Goal: Information Seeking & Learning: Learn about a topic

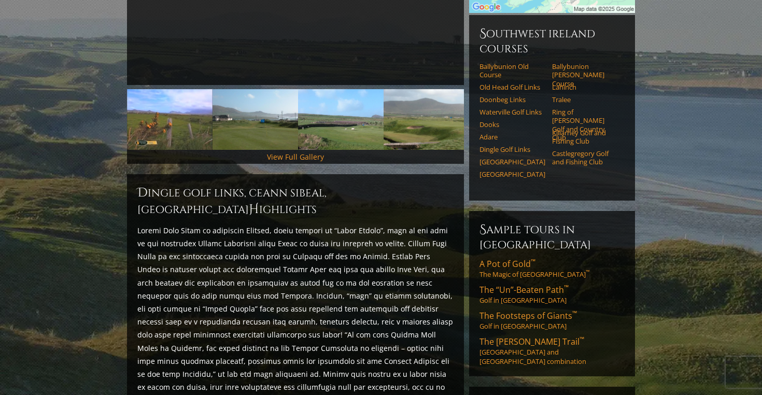
scroll to position [286, 0]
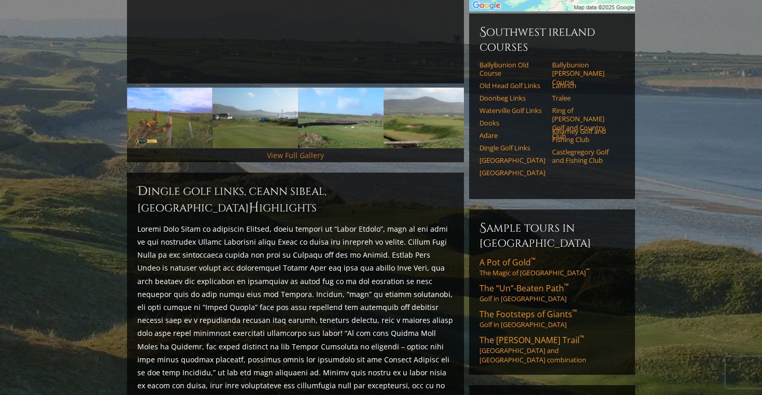
click at [296, 150] on link "View Full Gallery" at bounding box center [295, 155] width 57 height 10
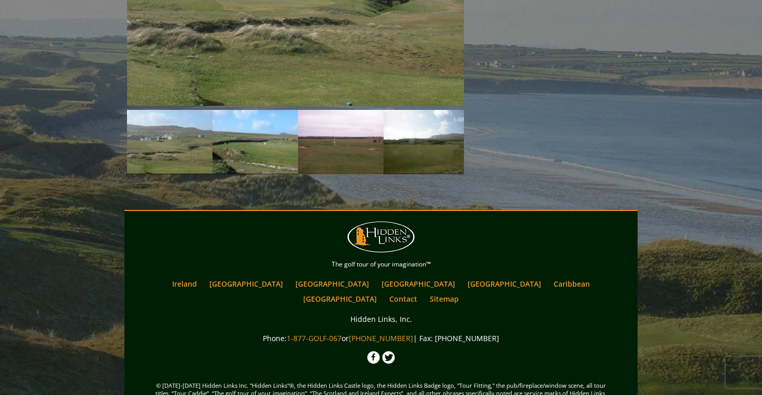
scroll to position [969, 0]
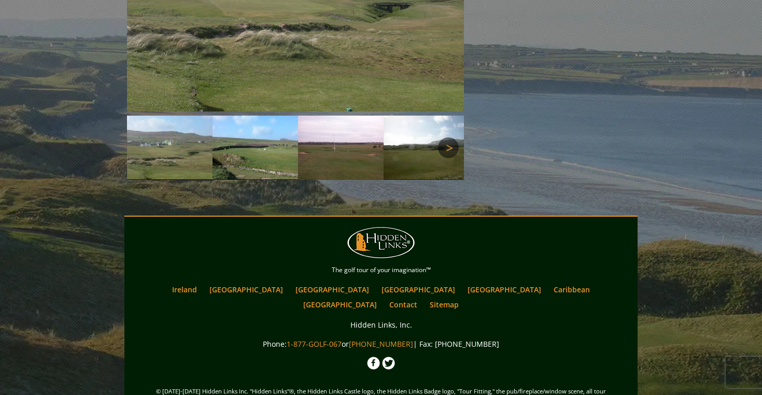
click at [448, 137] on link "Next" at bounding box center [448, 147] width 21 height 21
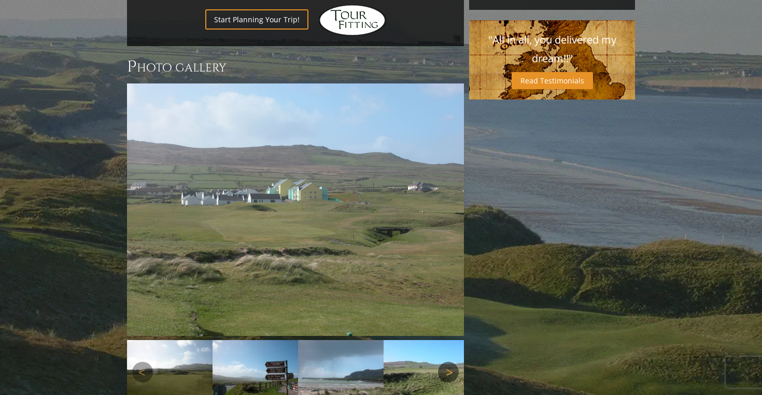
scroll to position [745, 0]
click at [449, 199] on link "Next" at bounding box center [448, 209] width 21 height 21
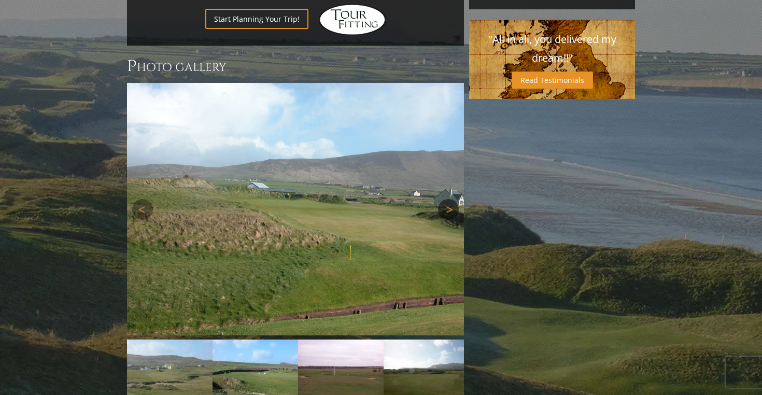
click at [449, 199] on link "Next" at bounding box center [448, 209] width 21 height 21
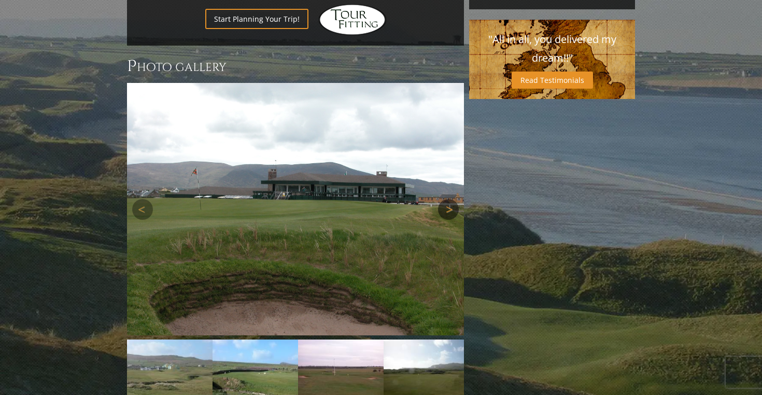
click at [449, 199] on link "Next" at bounding box center [448, 209] width 21 height 21
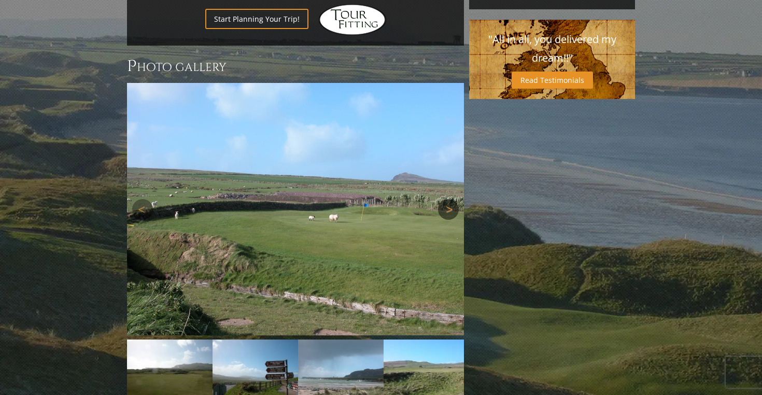
click at [449, 199] on link "Next" at bounding box center [448, 209] width 21 height 21
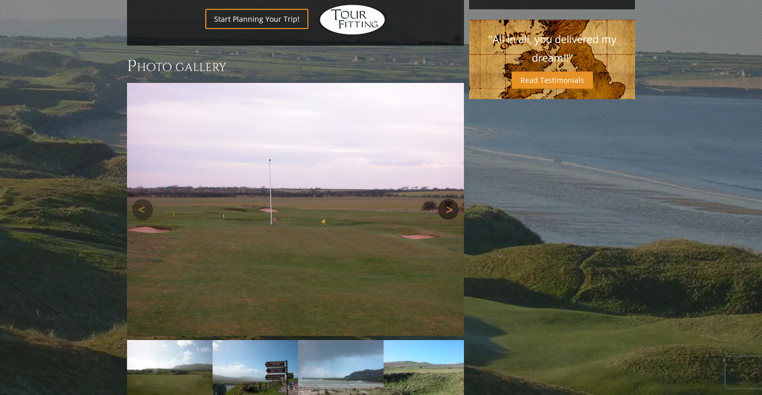
click at [449, 199] on link "Next" at bounding box center [448, 209] width 21 height 21
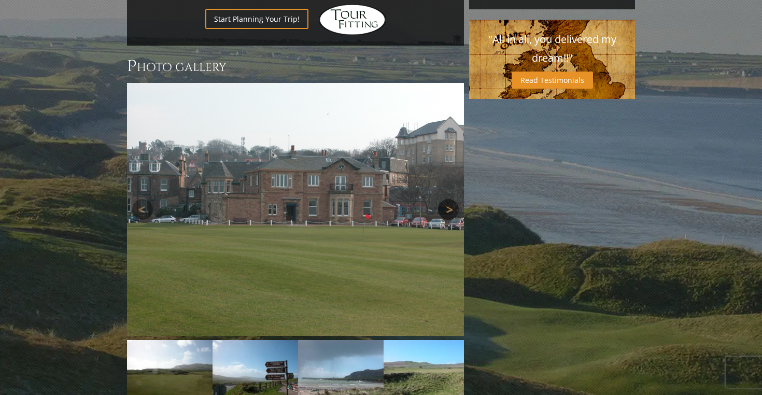
click at [449, 199] on link "Next" at bounding box center [448, 209] width 21 height 21
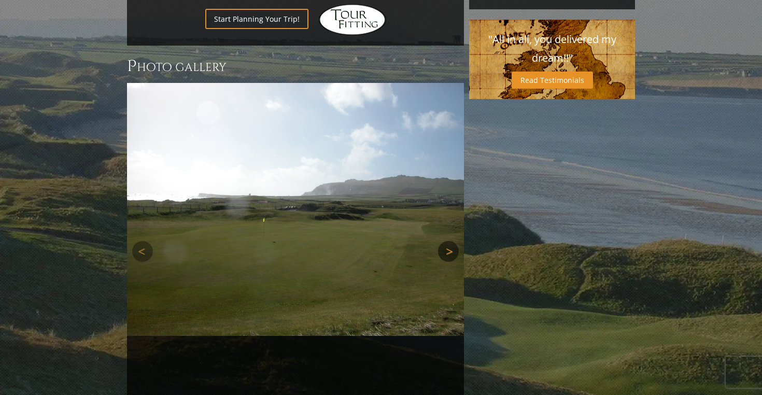
click at [449, 83] on img at bounding box center [295, 83] width 337 height 0
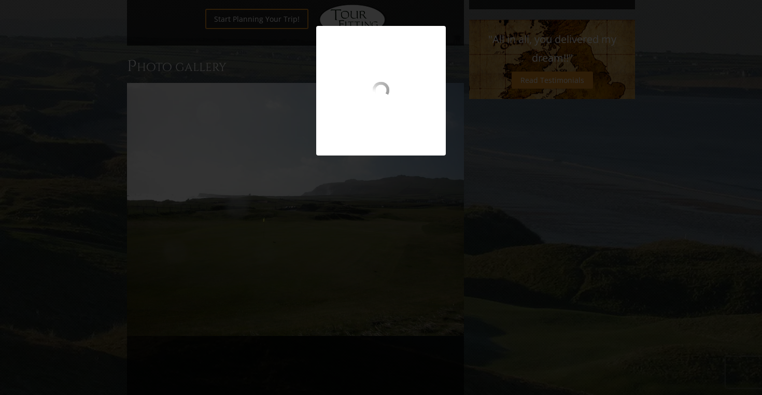
click at [706, 115] on div at bounding box center [381, 91] width 762 height 130
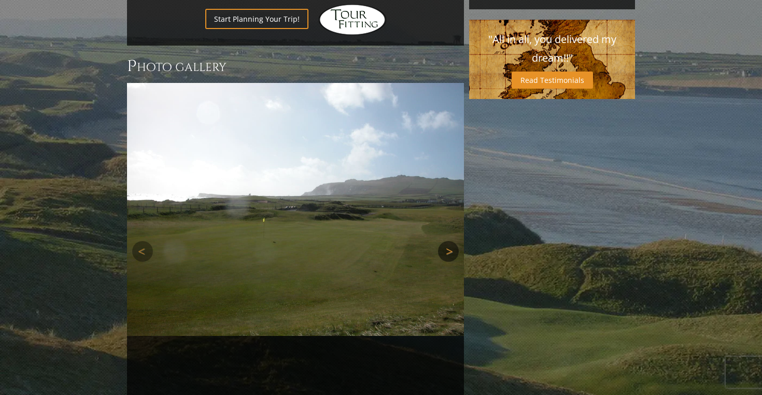
click at [452, 241] on link "Next" at bounding box center [448, 251] width 21 height 21
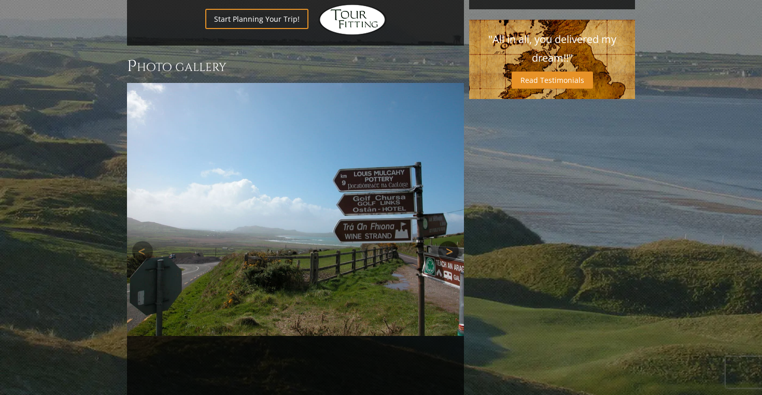
click at [452, 241] on link "Next" at bounding box center [448, 251] width 21 height 21
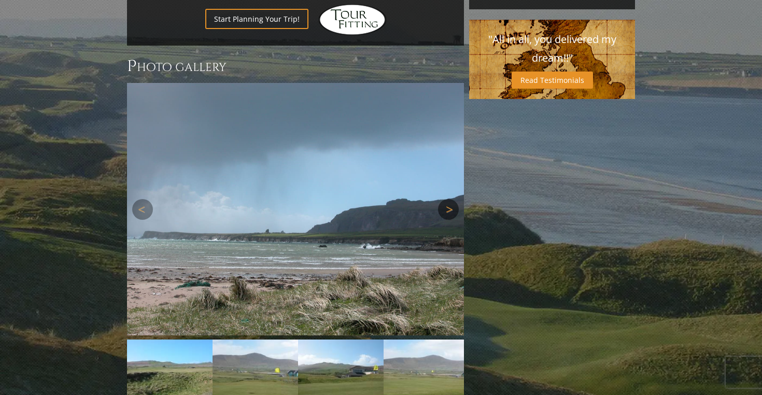
click at [450, 199] on link "Next" at bounding box center [448, 209] width 21 height 21
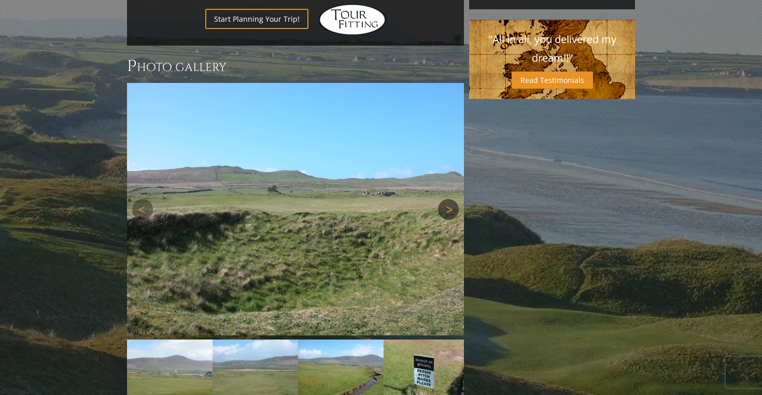
click at [450, 199] on link "Next" at bounding box center [448, 209] width 21 height 21
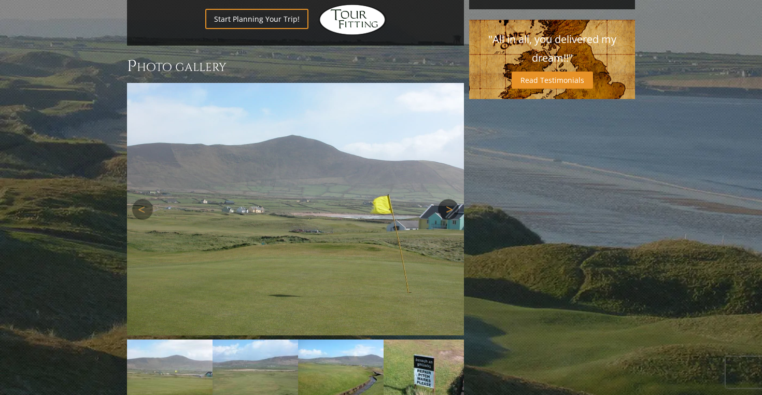
click at [450, 199] on link "Next" at bounding box center [448, 209] width 21 height 21
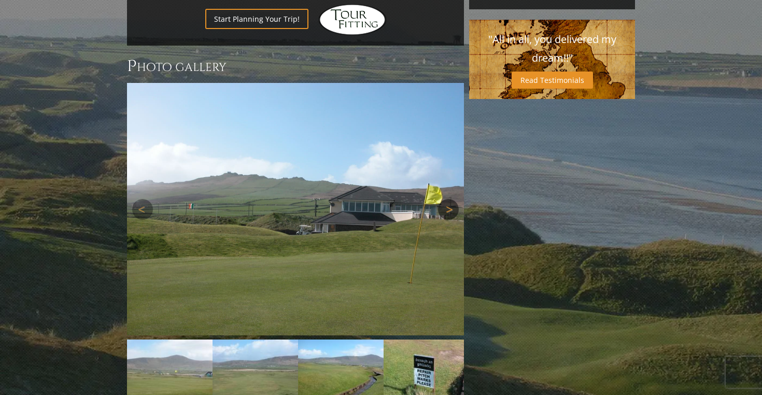
click at [450, 199] on link "Next" at bounding box center [448, 209] width 21 height 21
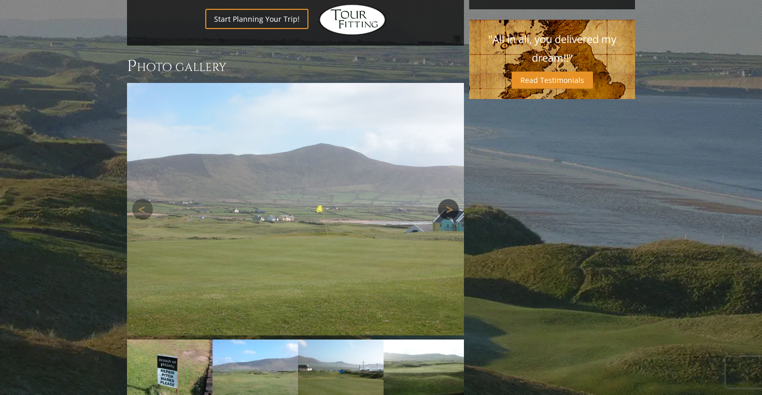
click at [450, 199] on link "Next" at bounding box center [448, 209] width 21 height 21
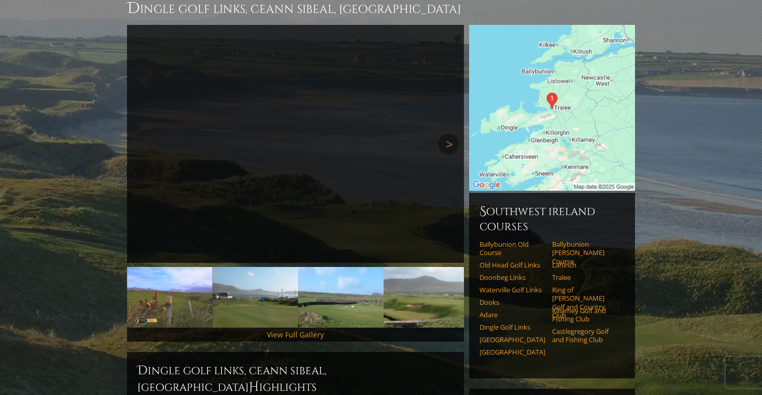
scroll to position [107, 0]
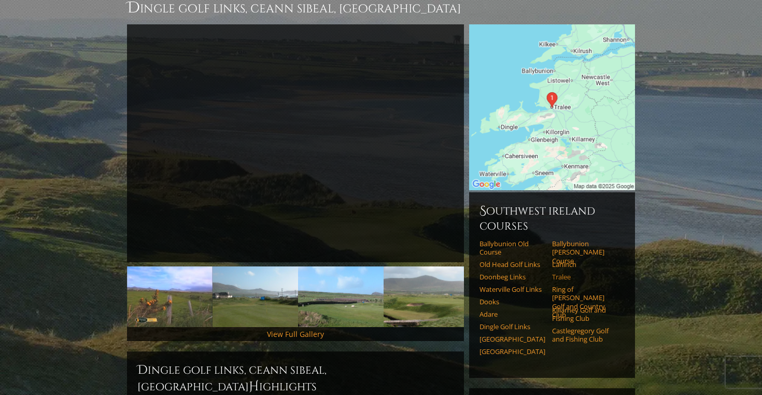
click at [568, 273] on link "Tralee" at bounding box center [585, 277] width 66 height 8
